Goal: Information Seeking & Learning: Learn about a topic

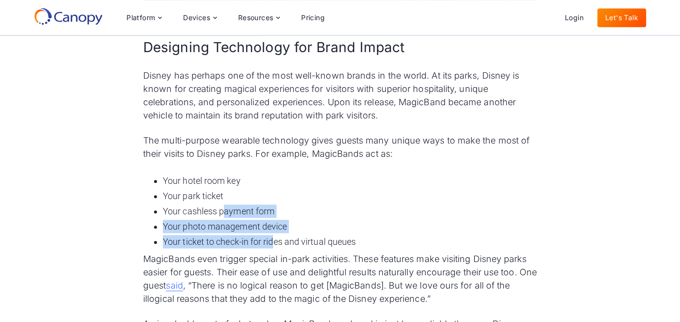
drag, startPoint x: 222, startPoint y: 216, endPoint x: 273, endPoint y: 237, distance: 55.4
click at [273, 237] on ul "Your hotel room key Your park ticket Your cashless payment form Your photo mana…" at bounding box center [340, 211] width 394 height 78
click at [273, 237] on li "Your ticket to check-in for rides and virtual queues" at bounding box center [350, 241] width 374 height 13
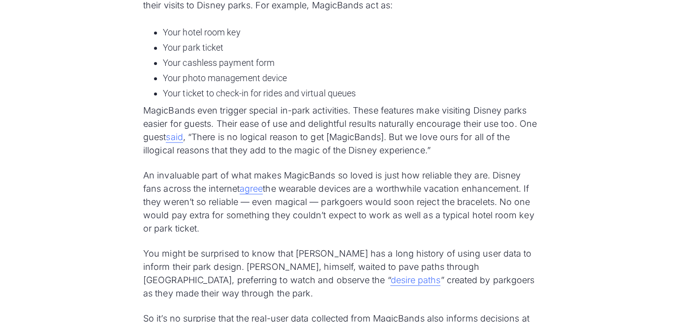
scroll to position [1193, 0]
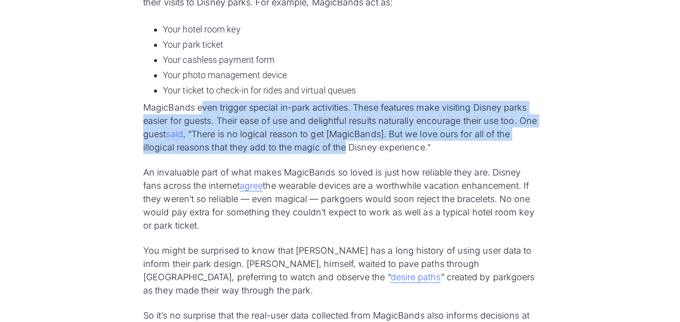
drag, startPoint x: 204, startPoint y: 106, endPoint x: 348, endPoint y: 143, distance: 148.5
click at [348, 143] on p "MagicBands even trigger special in-park activities. These features make visitin…" at bounding box center [340, 127] width 394 height 53
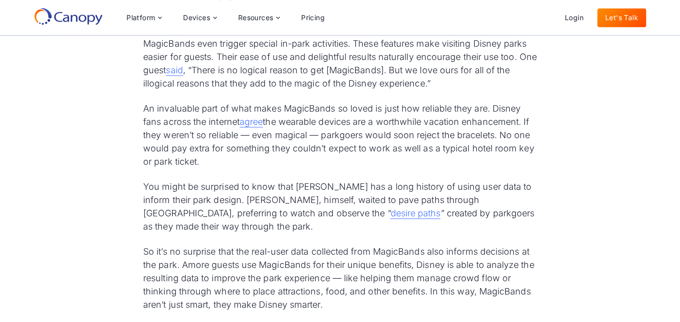
scroll to position [1240, 0]
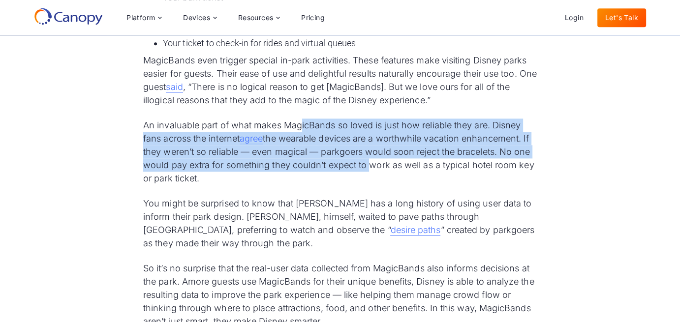
drag, startPoint x: 302, startPoint y: 125, endPoint x: 364, endPoint y: 166, distance: 74.7
click at [364, 166] on p "An invaluable part of what makes MagicBands so loved is just how reliable they …" at bounding box center [340, 152] width 394 height 66
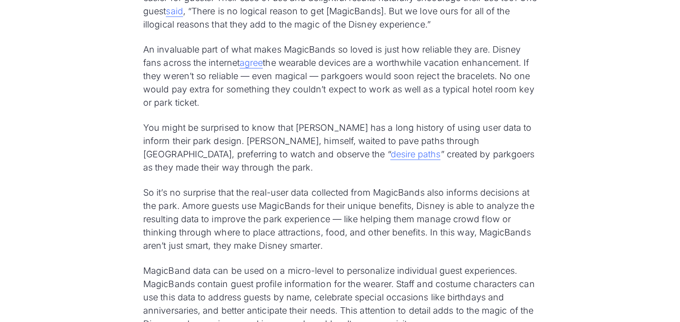
scroll to position [1316, 0]
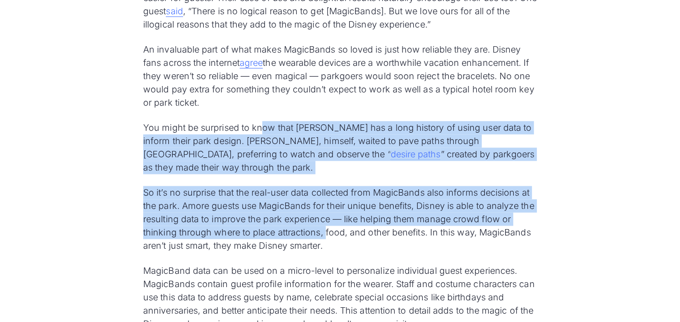
drag, startPoint x: 264, startPoint y: 127, endPoint x: 324, endPoint y: 234, distance: 122.5
click at [324, 234] on div "Over 58 million tourists visit [GEOGRAPHIC_DATA] in [GEOGRAPHIC_DATA], [US_STAT…" at bounding box center [340, 3] width 394 height 1561
click at [324, 234] on p "So it’s no surprise that the real-user data collected from MagicBands also info…" at bounding box center [340, 219] width 394 height 66
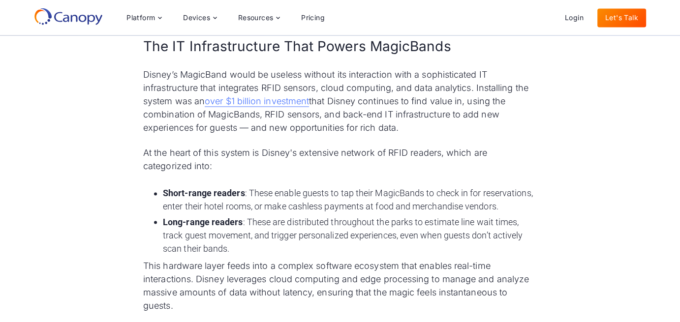
scroll to position [1658, 0]
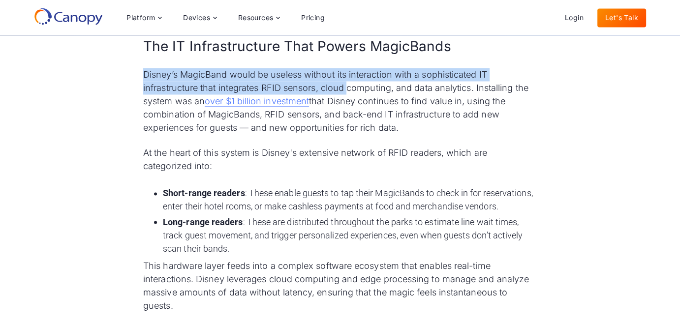
drag, startPoint x: 144, startPoint y: 73, endPoint x: 347, endPoint y: 89, distance: 204.3
click at [347, 89] on p "Disney’s MagicBand would be useless without its interaction with a sophisticate…" at bounding box center [340, 101] width 394 height 66
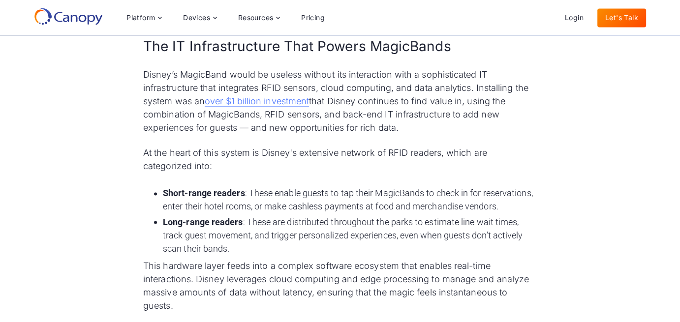
drag, startPoint x: 245, startPoint y: 87, endPoint x: 412, endPoint y: 121, distance: 170.2
click at [412, 121] on p "Disney’s MagicBand would be useless without its interaction with a sophisticate…" at bounding box center [340, 101] width 394 height 66
drag, startPoint x: 331, startPoint y: 103, endPoint x: 455, endPoint y: 131, distance: 127.3
click at [455, 131] on p "Disney’s MagicBand would be useless without its interaction with a sophisticate…" at bounding box center [340, 101] width 394 height 66
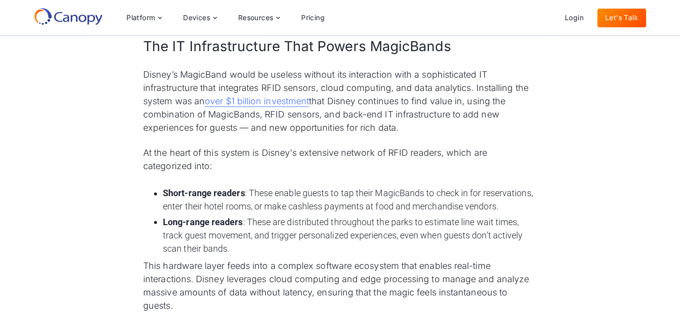
click at [455, 131] on p "Disney’s MagicBand would be useless without its interaction with a sophisticate…" at bounding box center [340, 101] width 394 height 66
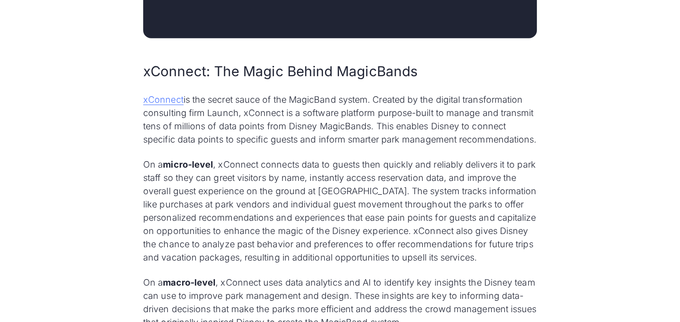
scroll to position [2358, 0]
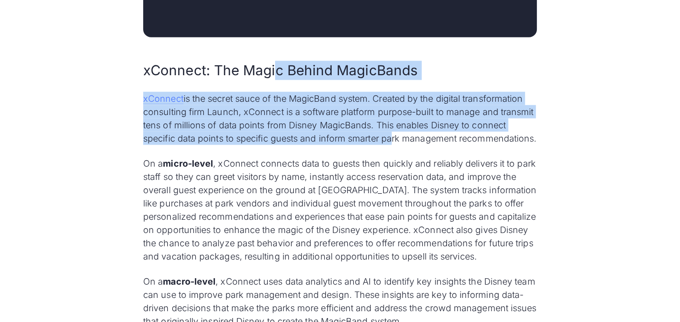
drag, startPoint x: 279, startPoint y: 68, endPoint x: 388, endPoint y: 136, distance: 128.4
click at [388, 136] on p "xConnect is the secret sauce of the MagicBand system. Created by the digital tr…" at bounding box center [340, 118] width 394 height 53
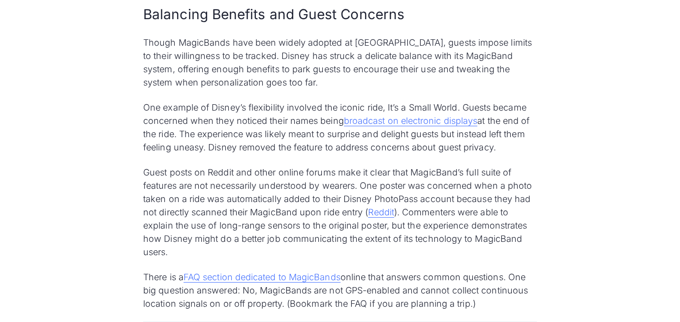
scroll to position [2967, 0]
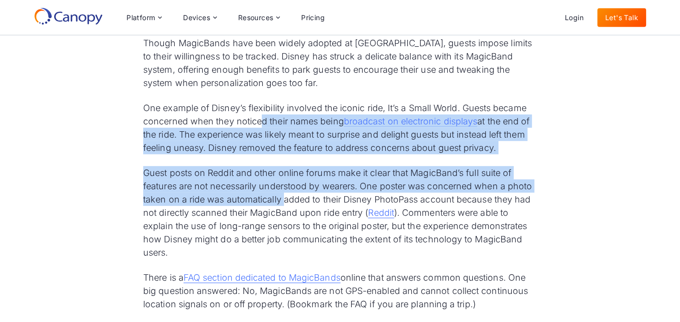
drag, startPoint x: 262, startPoint y: 144, endPoint x: 284, endPoint y: 231, distance: 90.0
click at [284, 231] on div "xConnect: The Magic Behind MagicBands xConnect is the secret sauce of the Magic…" at bounding box center [340, 282] width 394 height 1661
click at [284, 231] on p "Guest posts on Reddit and other online forums make it clear that MagicBand’s fu…" at bounding box center [340, 212] width 394 height 93
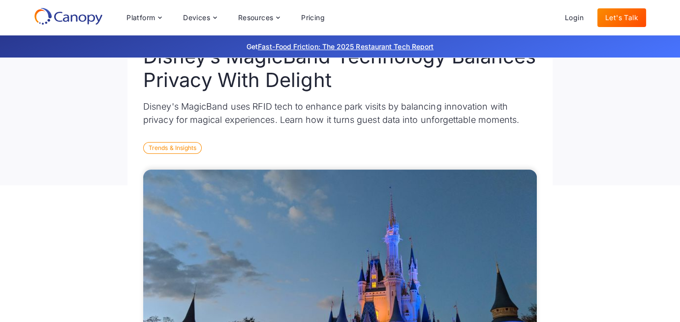
scroll to position [0, 0]
